Goal: Information Seeking & Learning: Check status

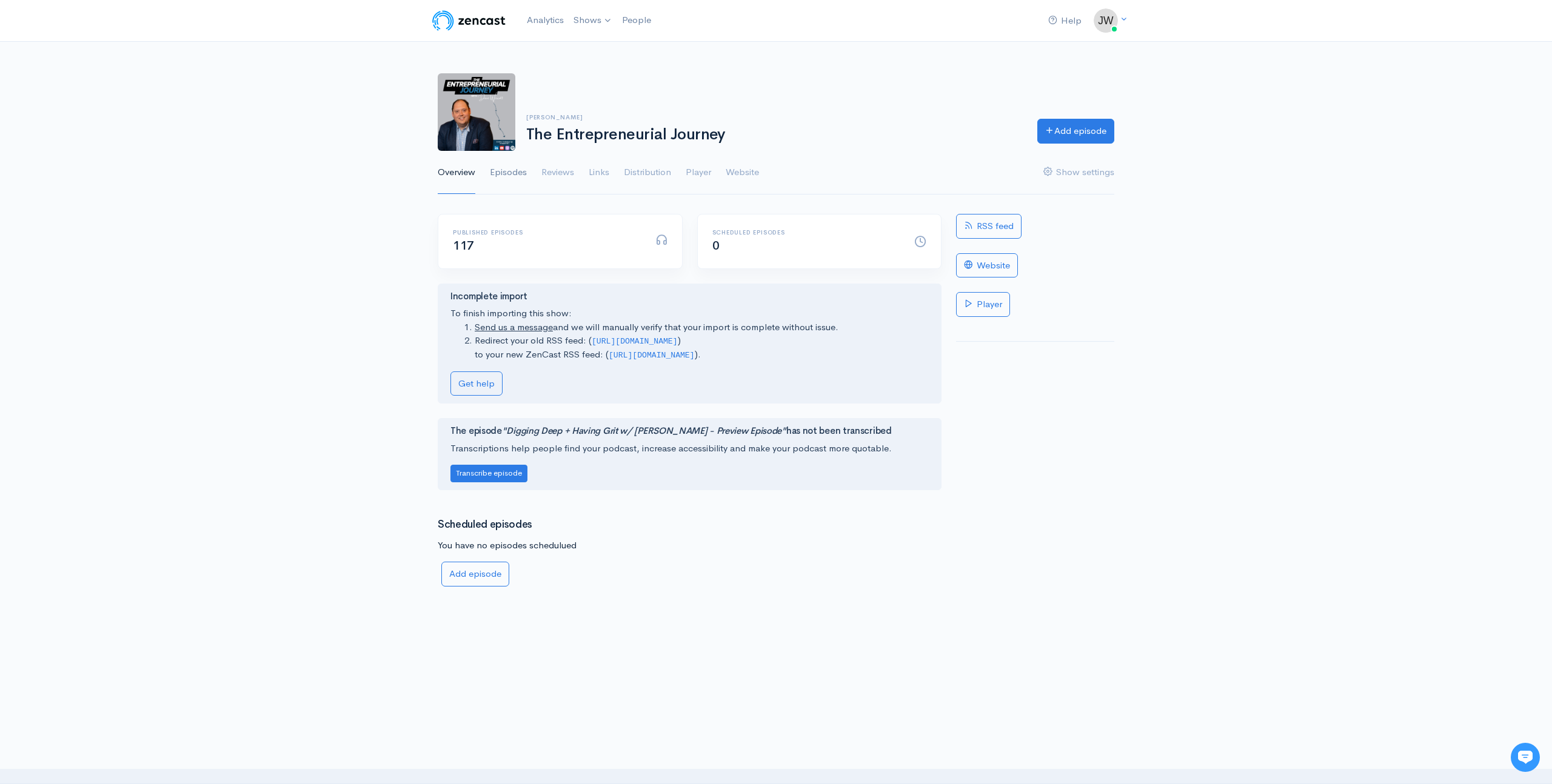
click at [507, 179] on link "Episodes" at bounding box center [508, 172] width 37 height 44
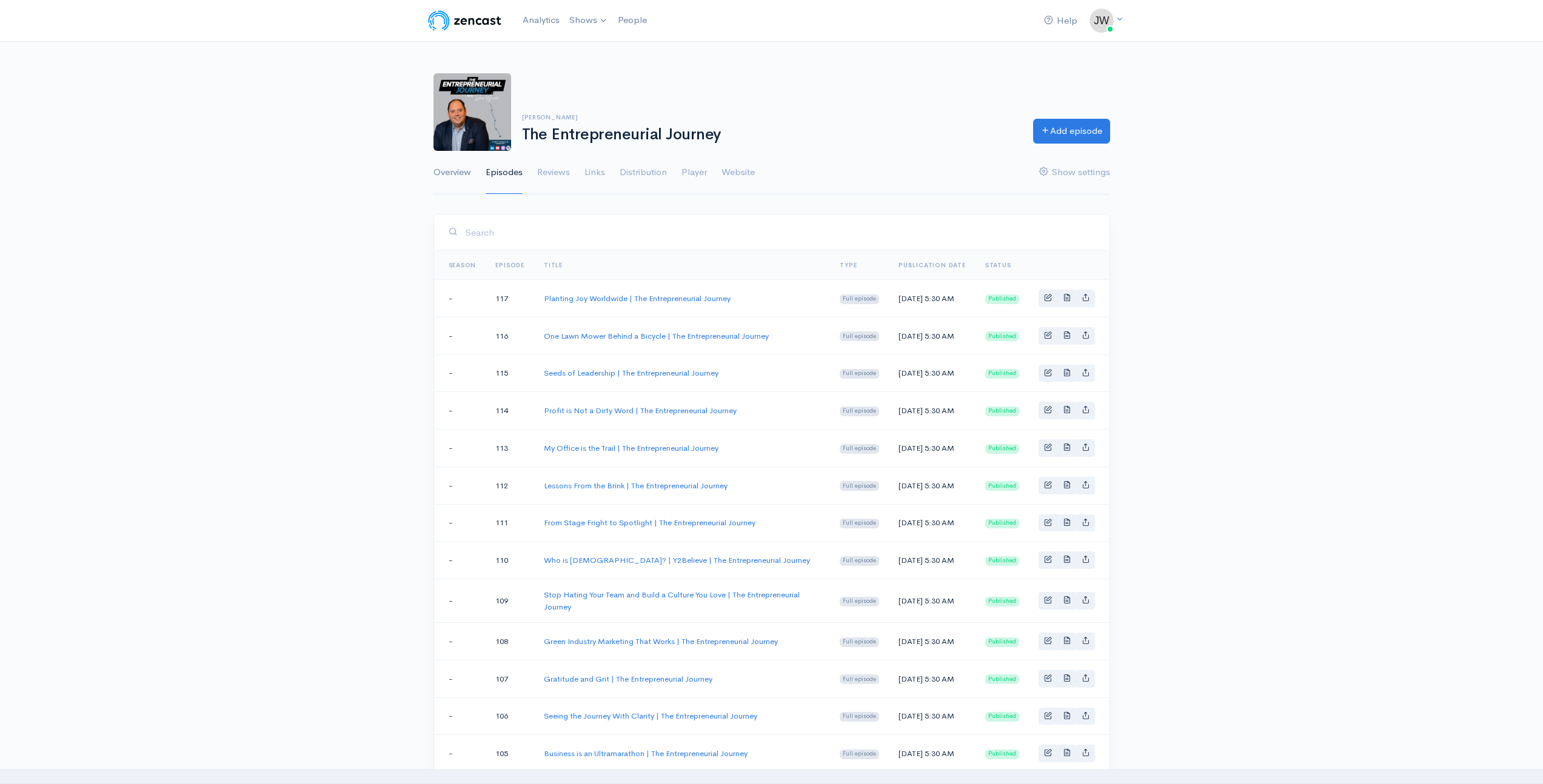
click at [451, 175] on link "Overview" at bounding box center [452, 172] width 38 height 44
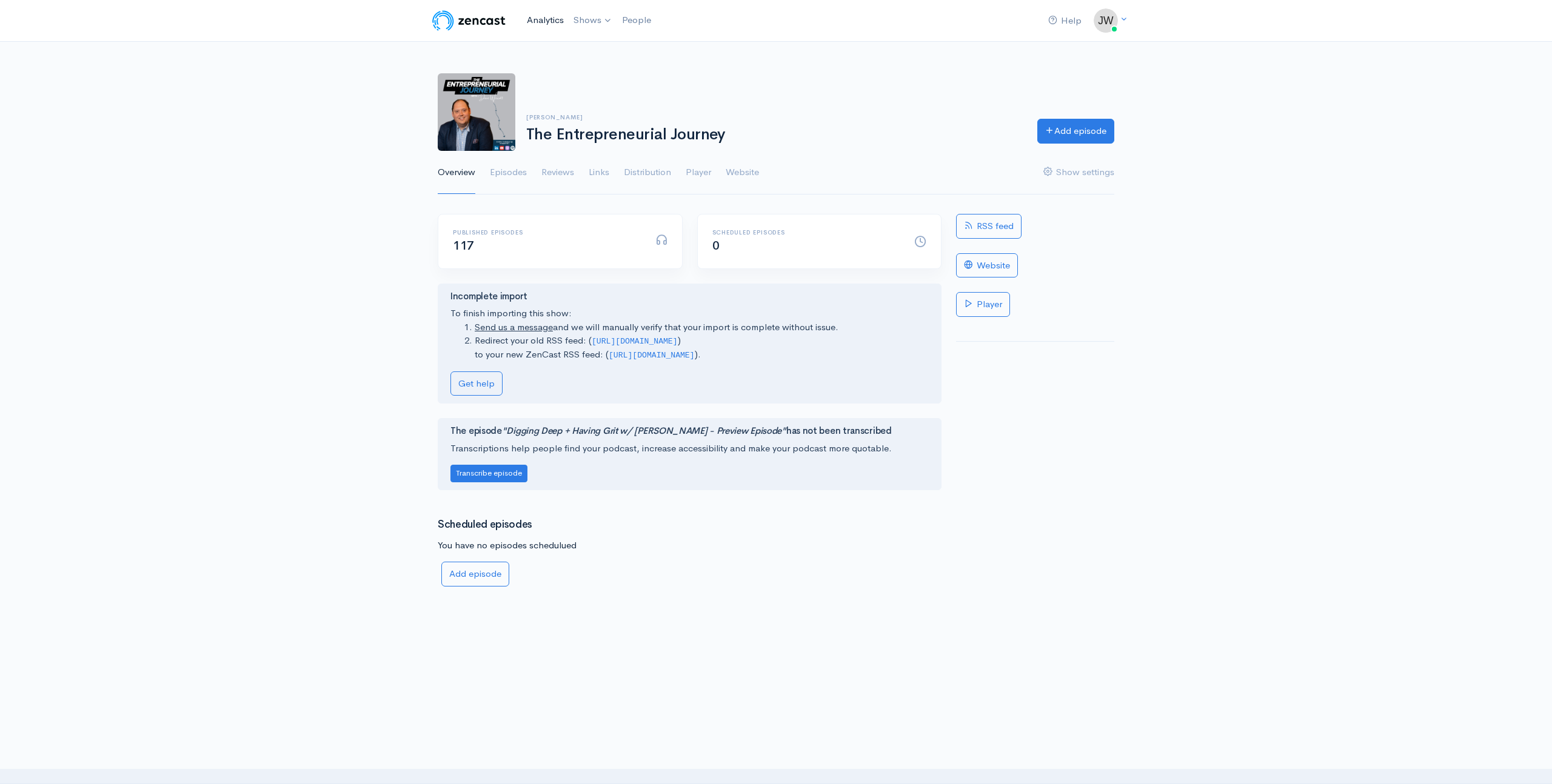
click at [540, 15] on link "Analytics" at bounding box center [545, 20] width 47 height 26
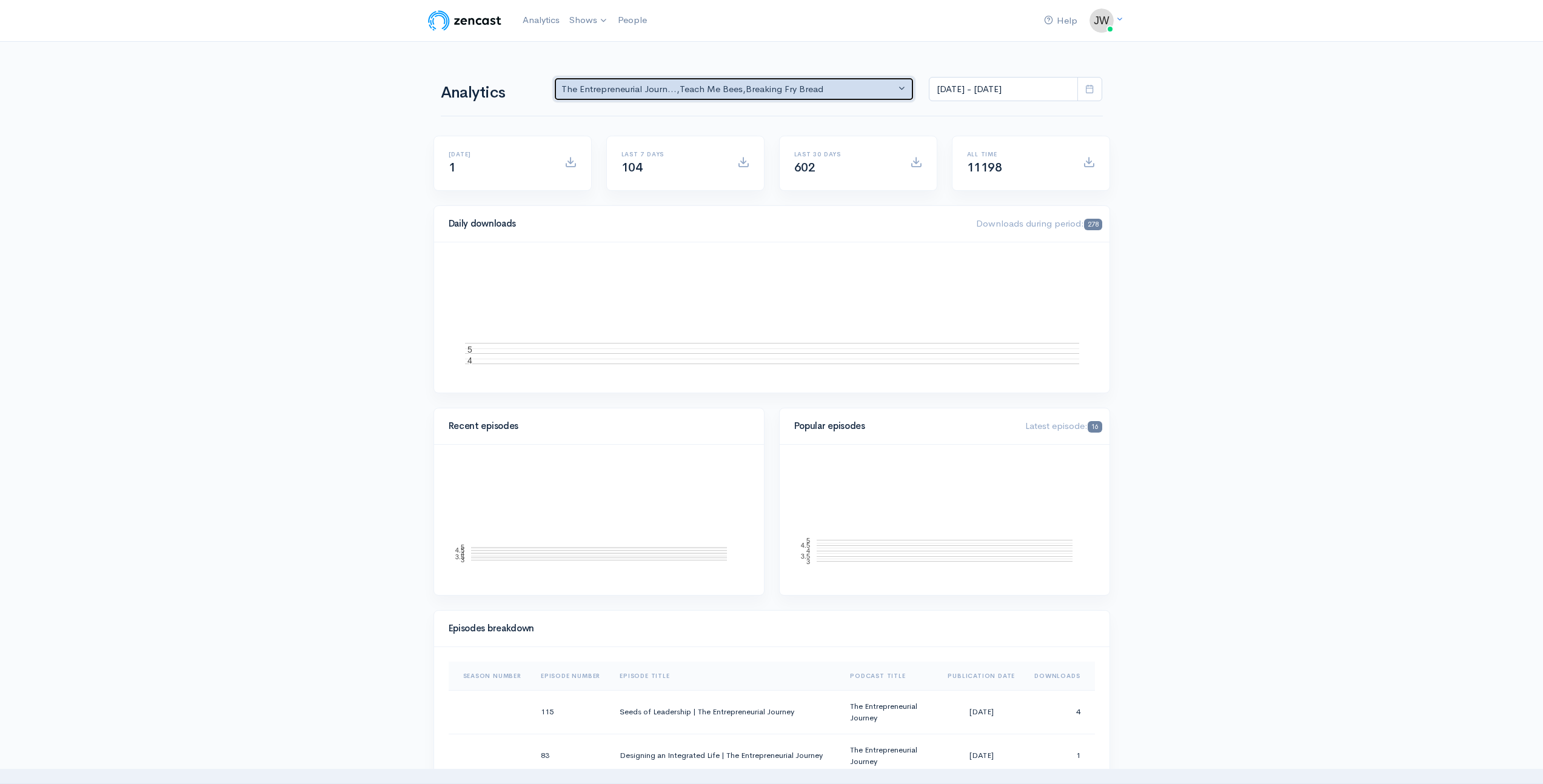
click at [744, 88] on div "The Entrepreneurial Journ... , Teach Me Bees , Breaking Fry Bread" at bounding box center [729, 89] width 335 height 14
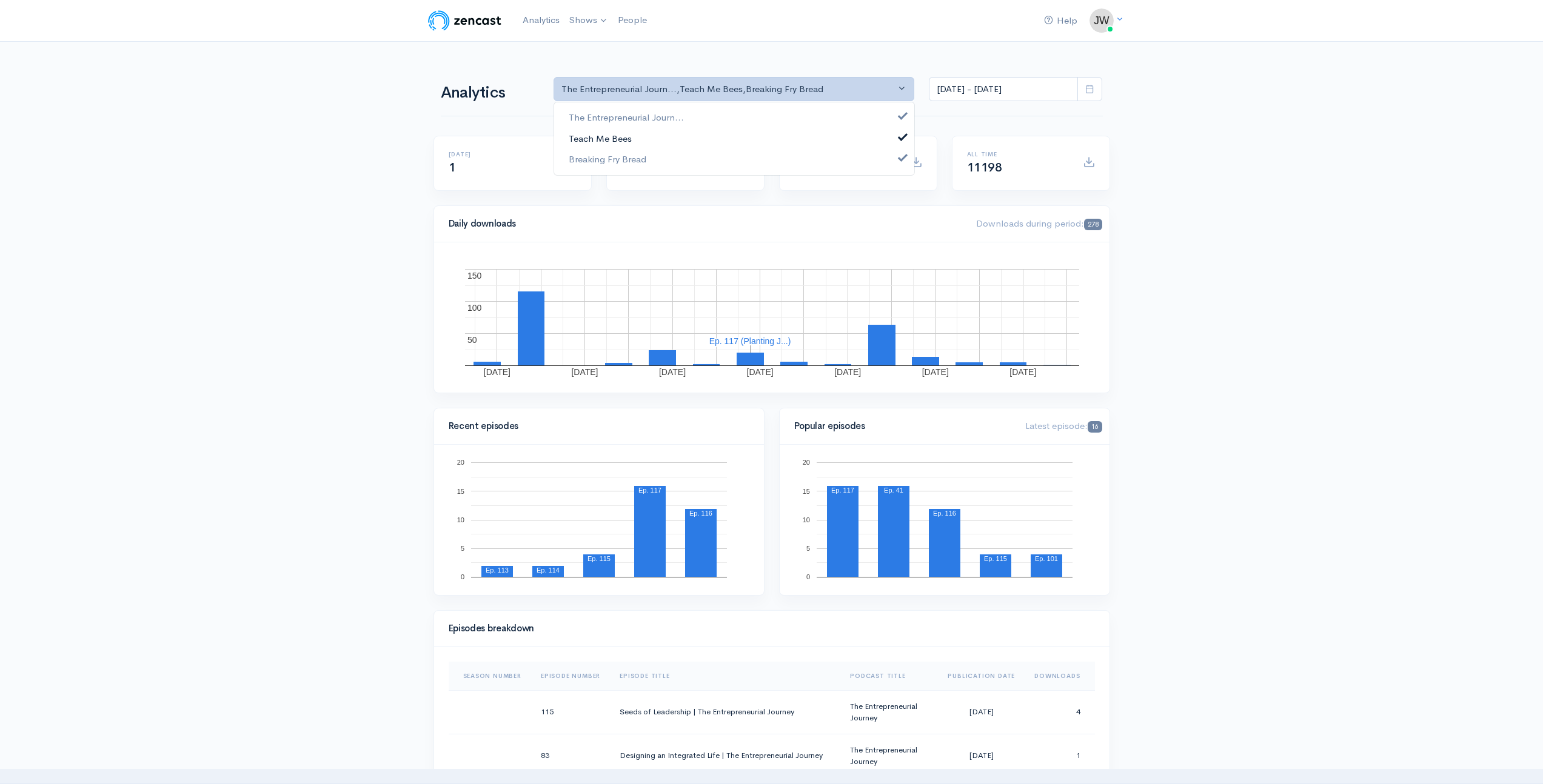
click at [901, 137] on span at bounding box center [902, 136] width 5 height 9
click at [903, 159] on span at bounding box center [902, 157] width 5 height 9
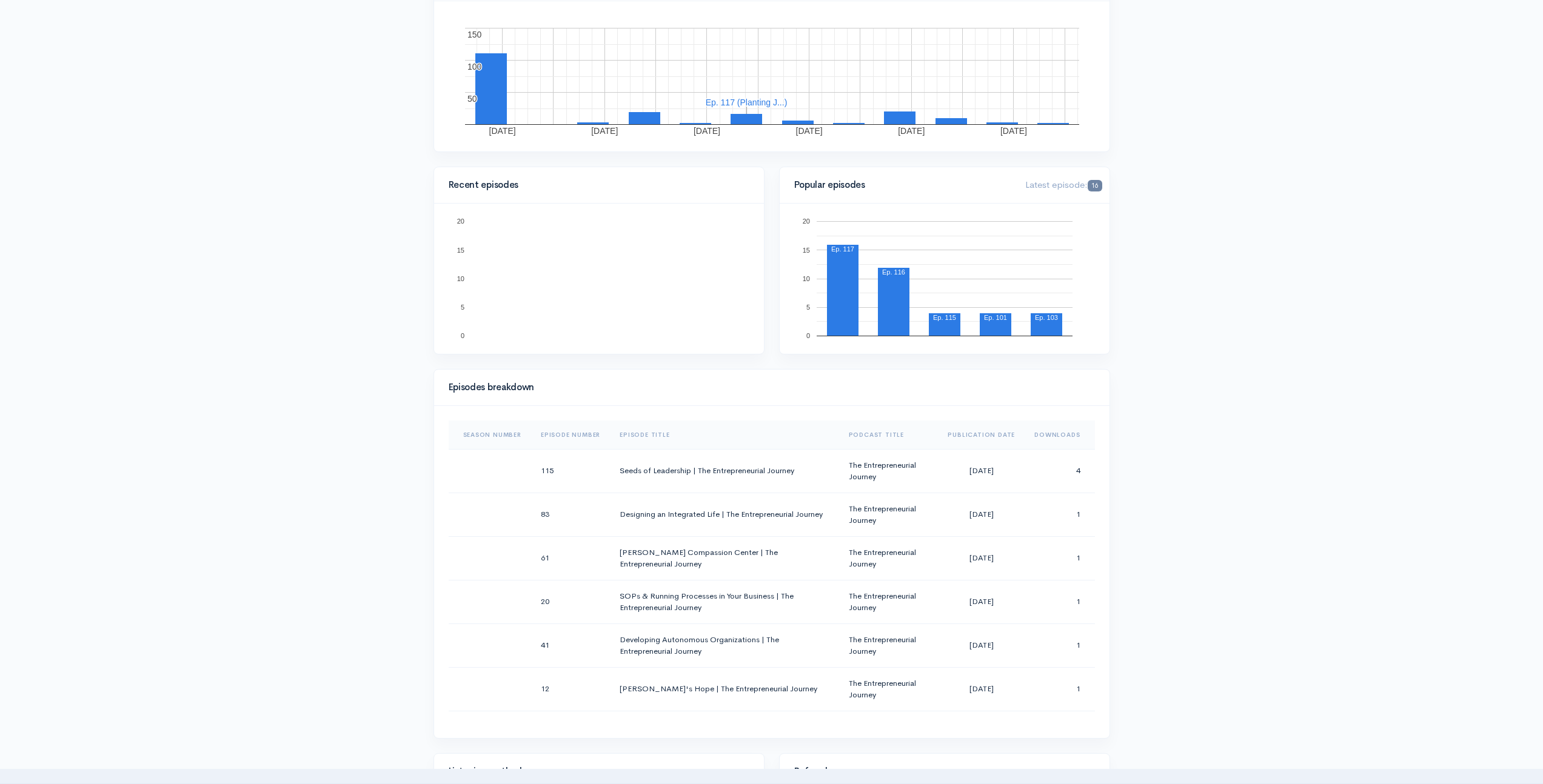
scroll to position [244, 0]
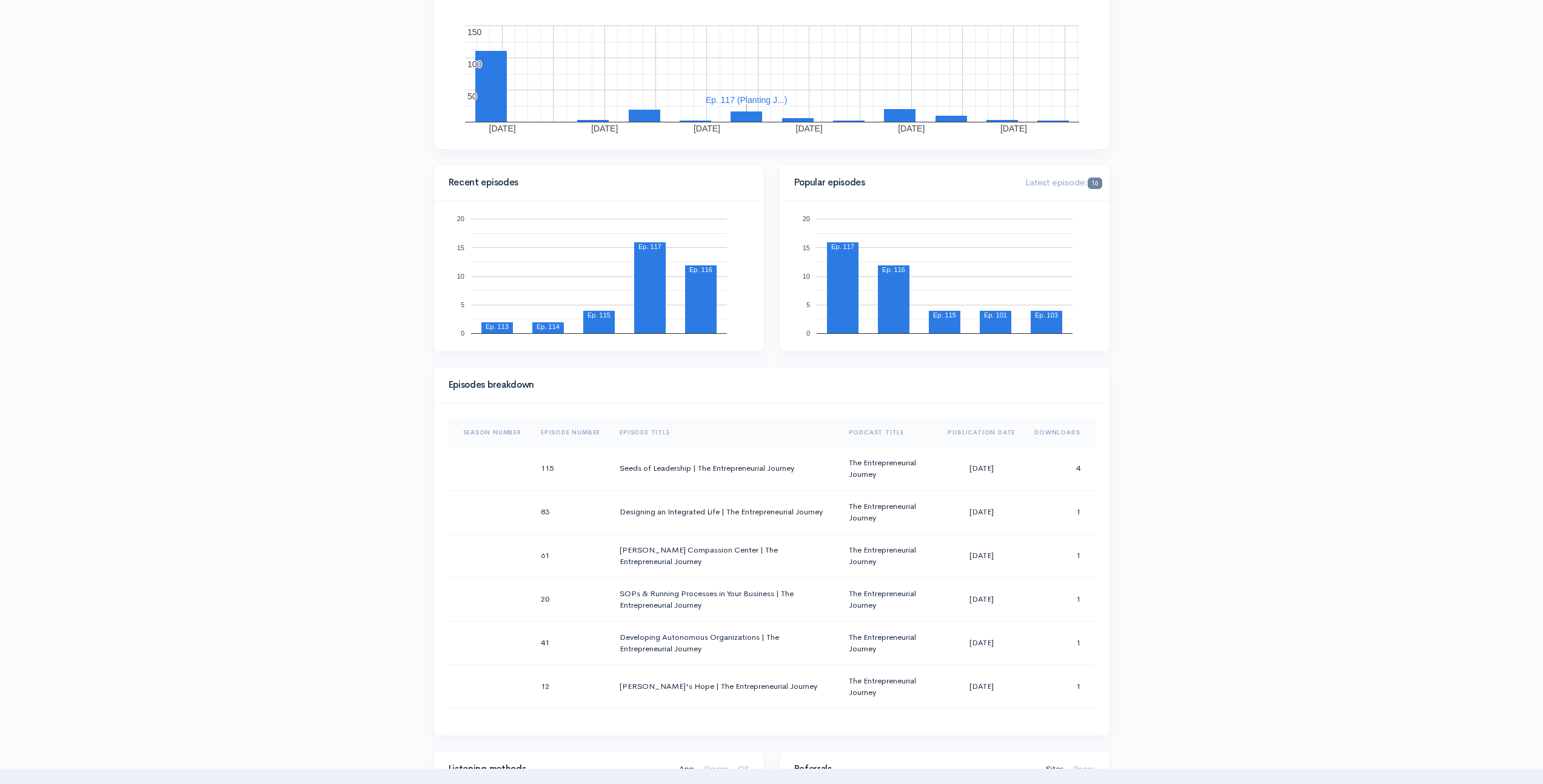
click at [569, 430] on th "Episode Number" at bounding box center [571, 433] width 79 height 29
click at [569, 430] on th "Episode Number" at bounding box center [575, 433] width 88 height 29
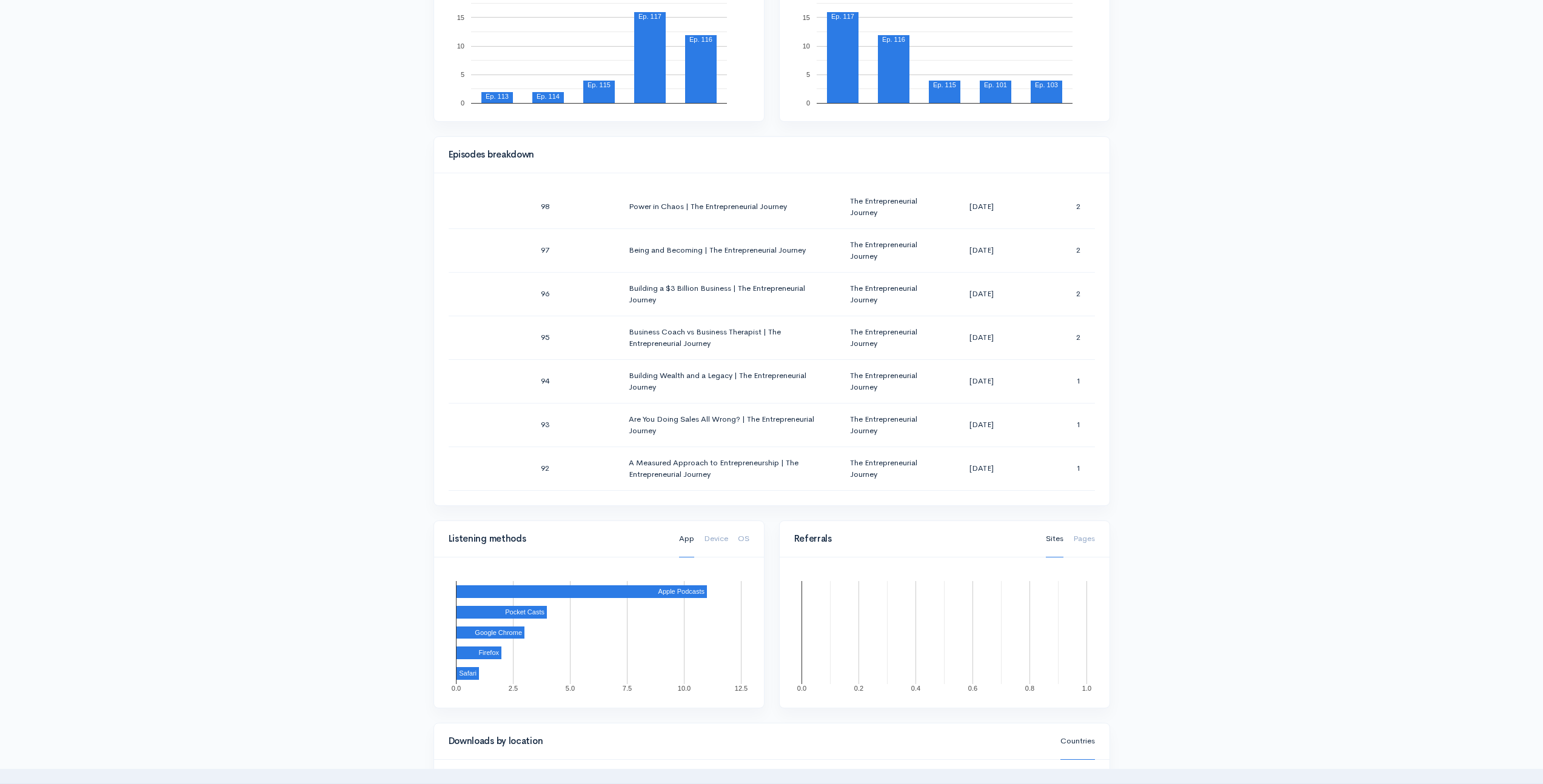
scroll to position [0, 0]
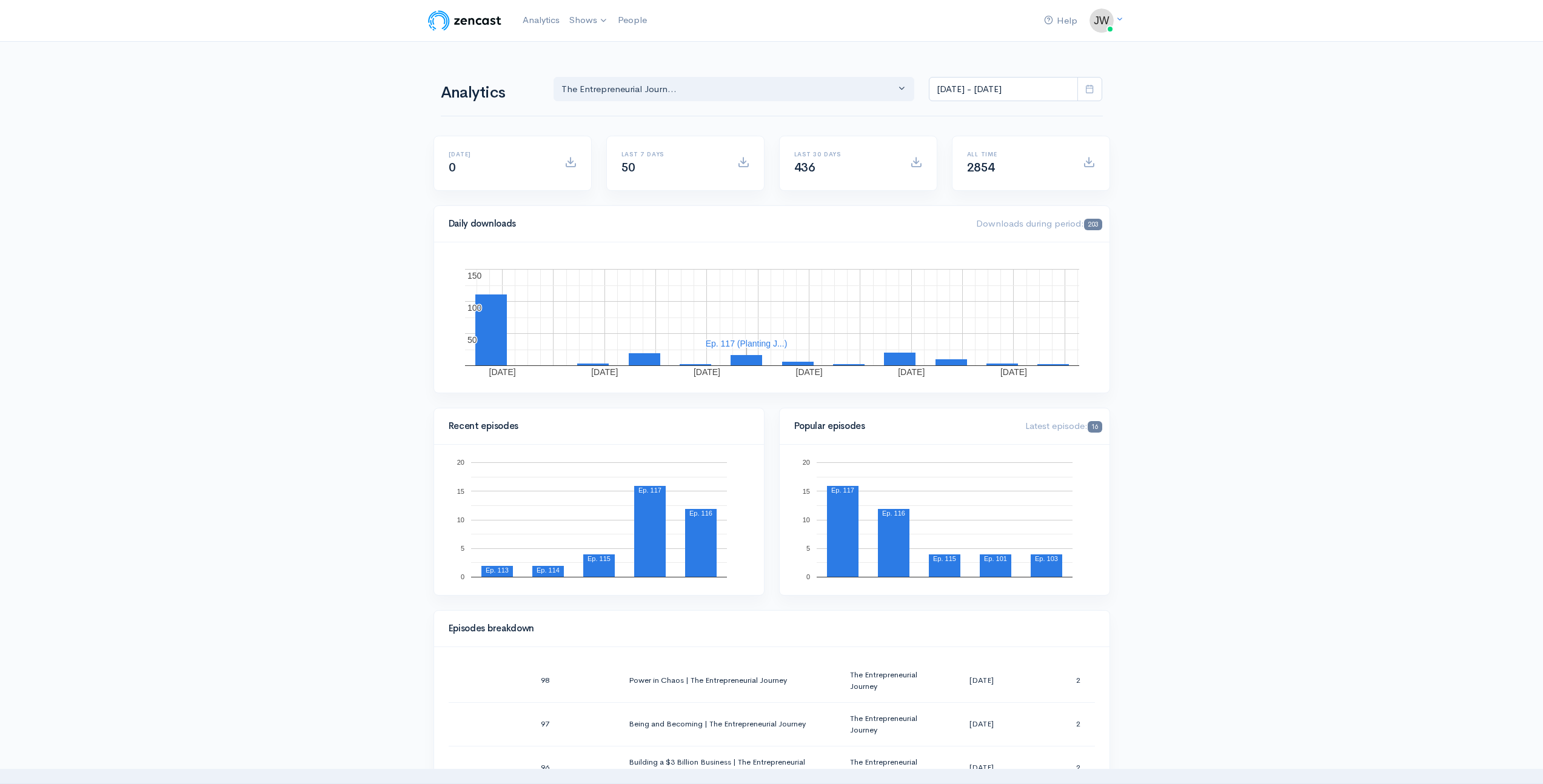
click at [1094, 88] on icon at bounding box center [1090, 89] width 9 height 9
click at [945, 248] on li "All time" at bounding box center [972, 247] width 85 height 19
type input "[DATE] - [DATE]"
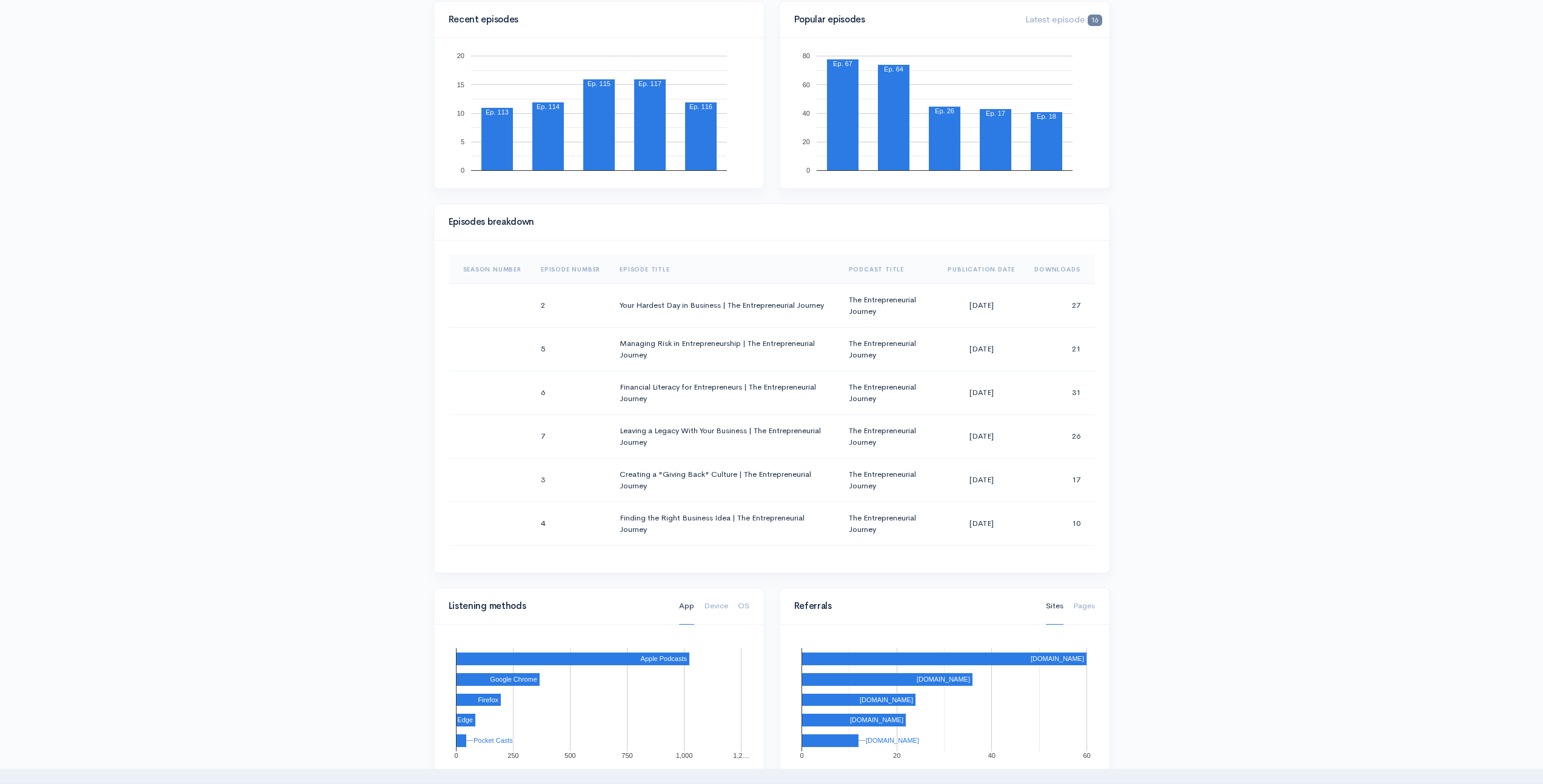
click at [571, 269] on th "Episode Number" at bounding box center [571, 269] width 79 height 29
click at [569, 267] on th "Episode Number" at bounding box center [575, 269] width 88 height 29
